Goal: Task Accomplishment & Management: Manage account settings

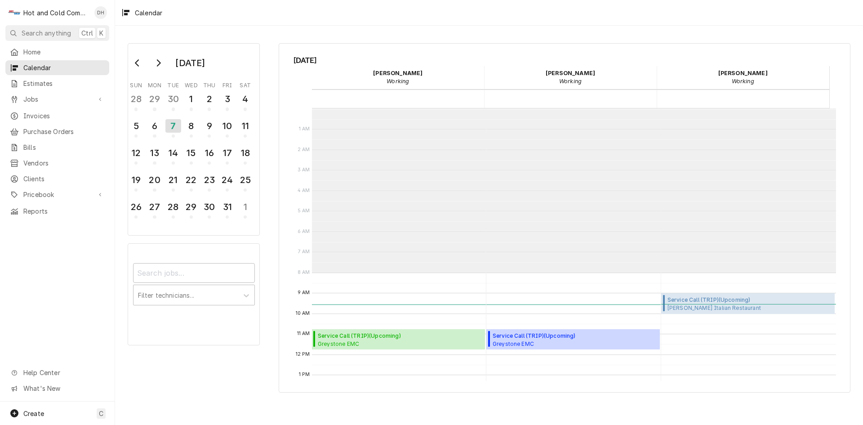
scroll to position [164, 0]
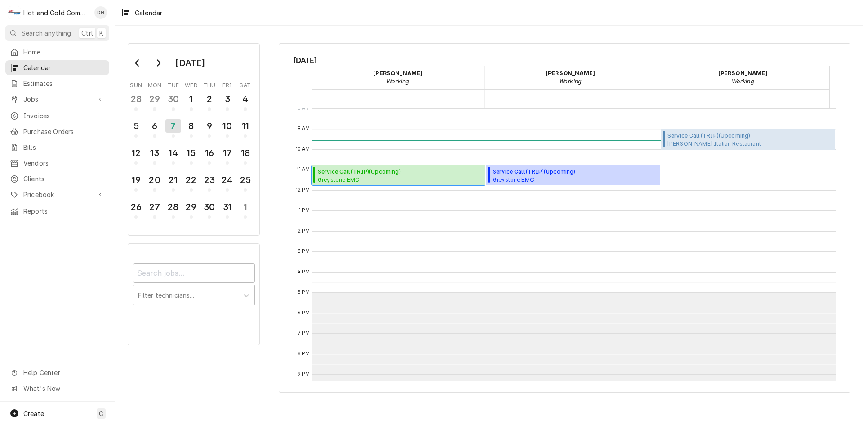
click at [381, 177] on span "Greystone EMC [STREET_ADDRESS][PERSON_NAME][PERSON_NAME]" at bounding box center [390, 179] width 144 height 7
click at [193, 134] on div "8" at bounding box center [191, 127] width 16 height 22
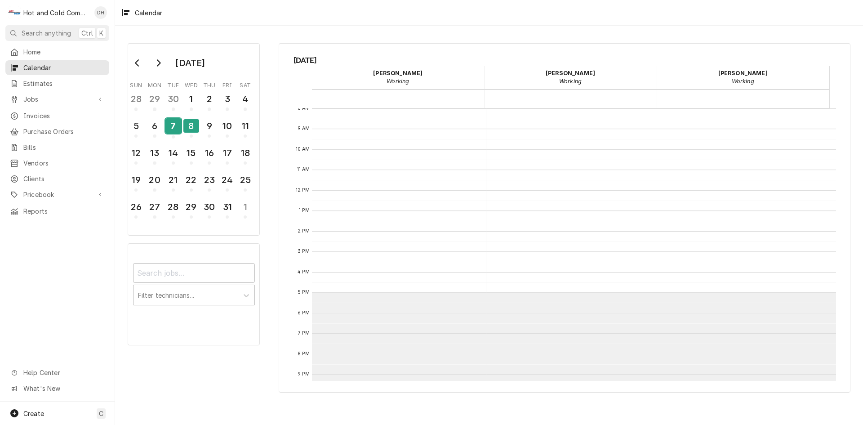
click at [176, 135] on div "7" at bounding box center [173, 127] width 16 height 22
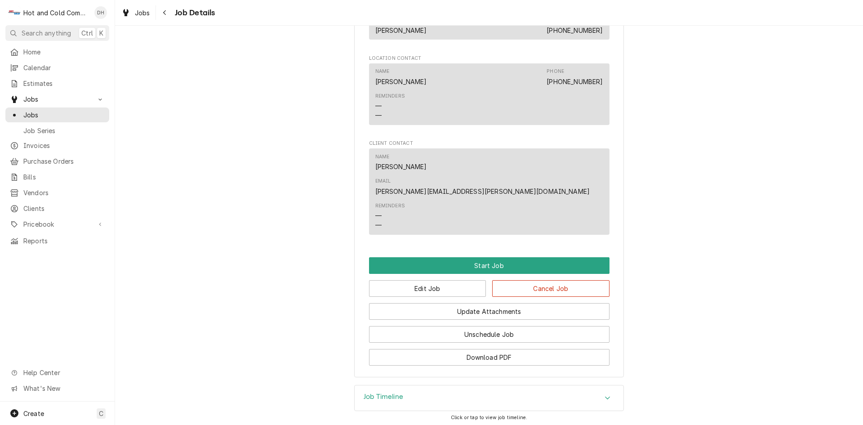
scroll to position [575, 0]
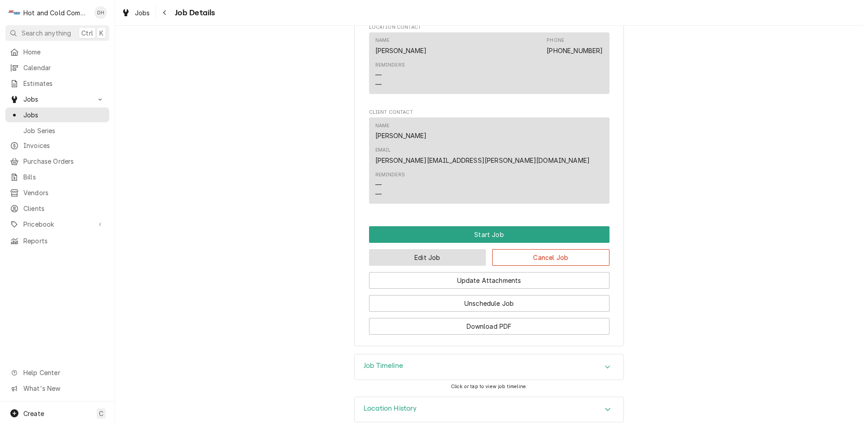
click at [462, 249] on button "Edit Job" at bounding box center [427, 257] width 117 height 17
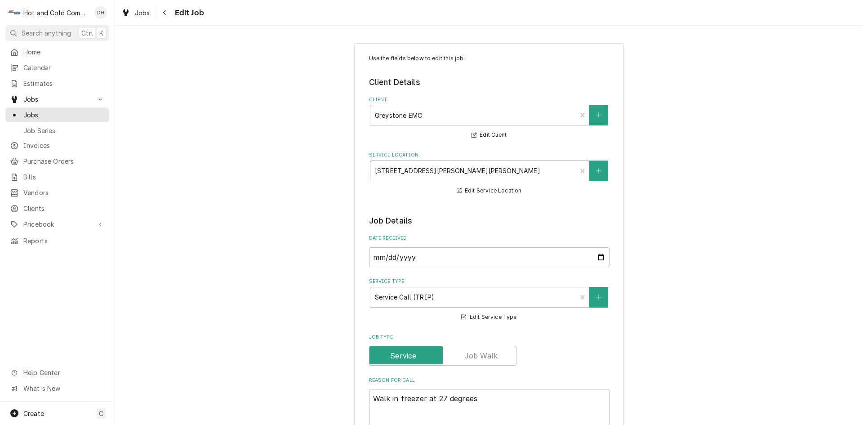
type textarea "x"
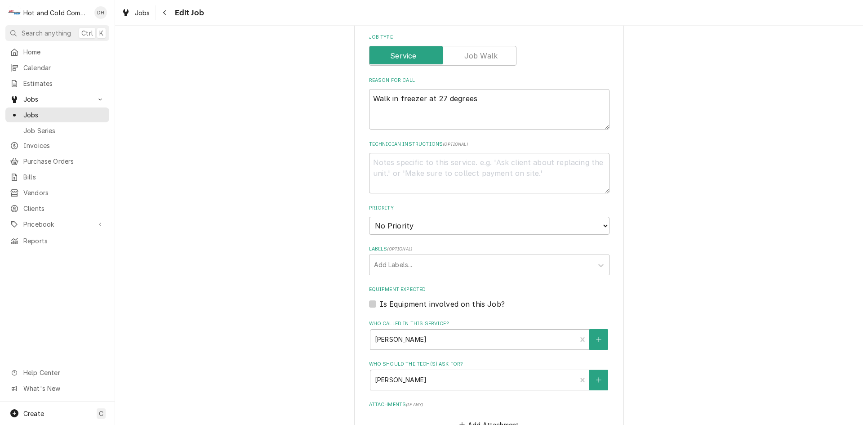
scroll to position [514, 0]
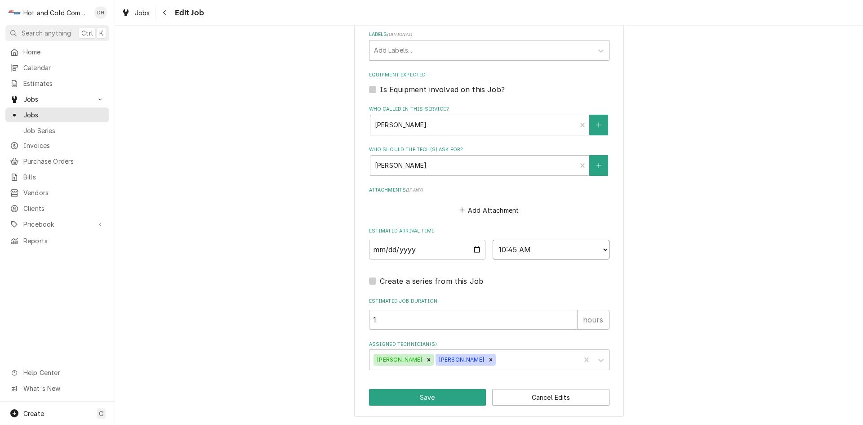
click at [601, 249] on select "AM / PM 6:00 AM 6:15 AM 6:30 AM 6:45 AM 7:00 AM 7:15 AM 7:30 AM 7:45 AM 8:00 AM…" at bounding box center [551, 250] width 117 height 20
select select "13:00:00"
click at [493, 240] on select "AM / PM 6:00 AM 6:15 AM 6:30 AM 6:45 AM 7:00 AM 7:15 AM 7:30 AM 7:45 AM 8:00 AM…" at bounding box center [551, 250] width 117 height 20
click at [488, 361] on icon "Remove David Harris" at bounding box center [491, 359] width 6 height 6
click at [426, 361] on icon "Remove Daryl Harris" at bounding box center [429, 359] width 6 height 6
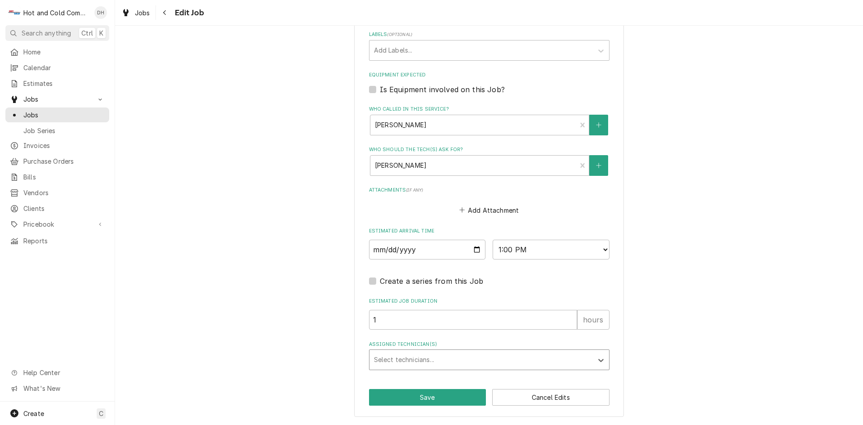
click at [467, 364] on div "Assigned Technician(s)" at bounding box center [481, 360] width 214 height 16
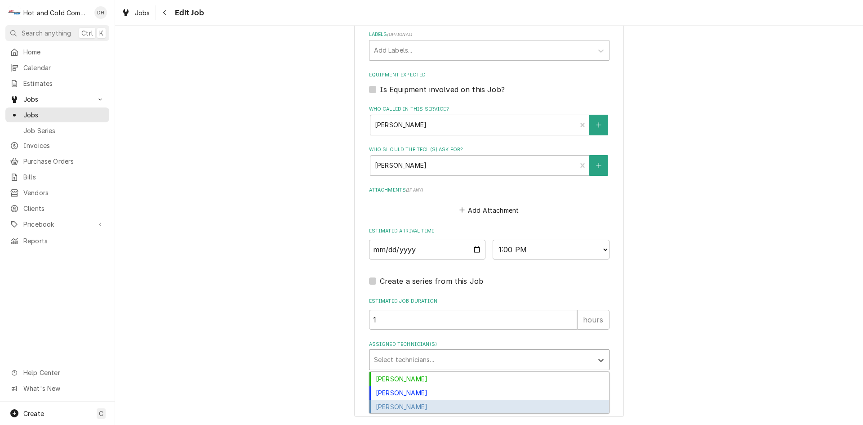
click at [419, 404] on div "[PERSON_NAME]" at bounding box center [490, 407] width 240 height 14
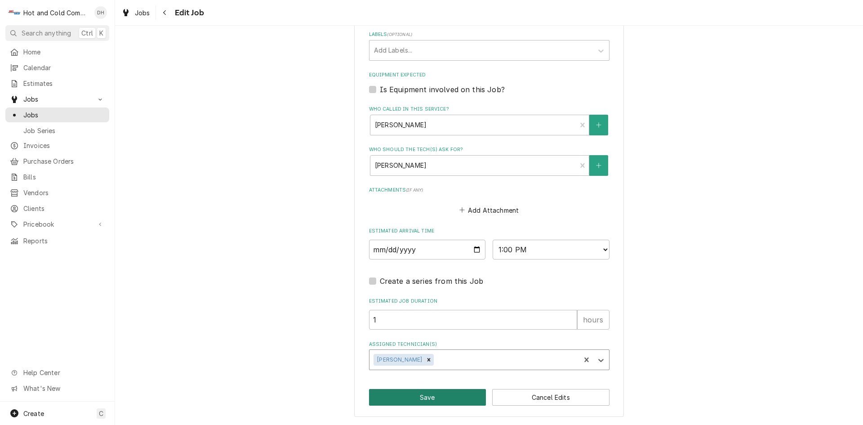
click at [426, 397] on button "Save" at bounding box center [427, 397] width 117 height 17
type textarea "x"
